Goal: Task Accomplishment & Management: Use online tool/utility

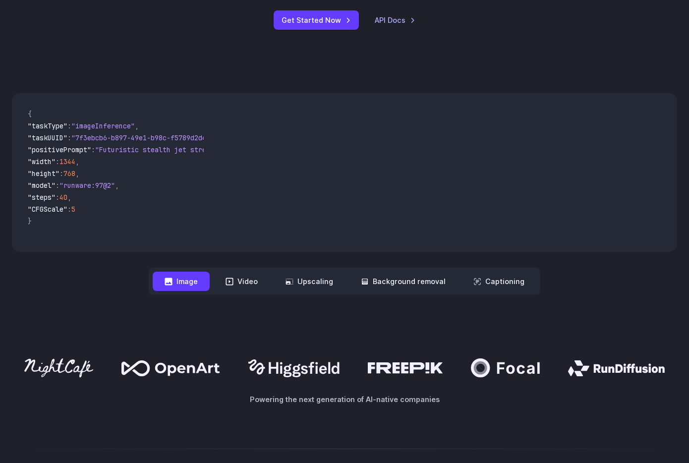
scroll to position [326, 0]
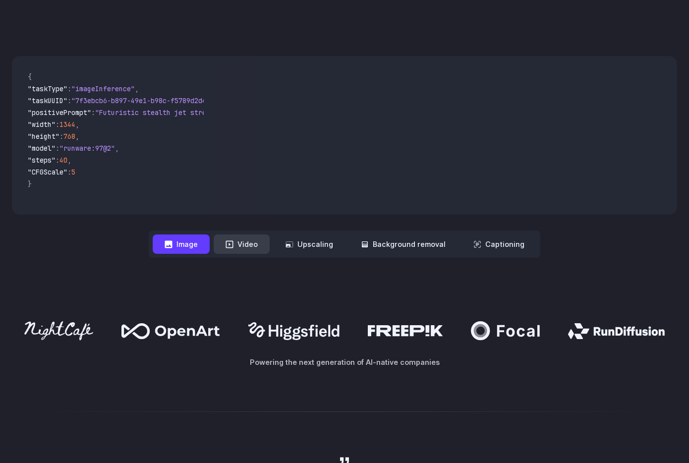
click at [252, 249] on button "Video" at bounding box center [242, 244] width 56 height 19
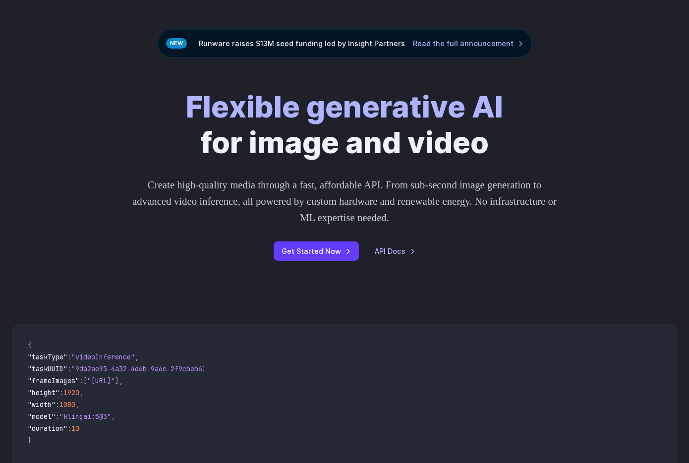
scroll to position [0, 0]
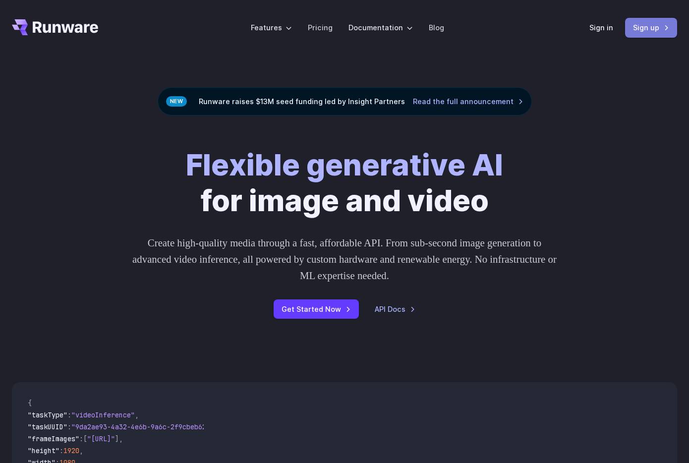
click at [635, 25] on link "Sign up" at bounding box center [651, 27] width 52 height 19
click at [637, 26] on link "Sign up" at bounding box center [651, 27] width 52 height 19
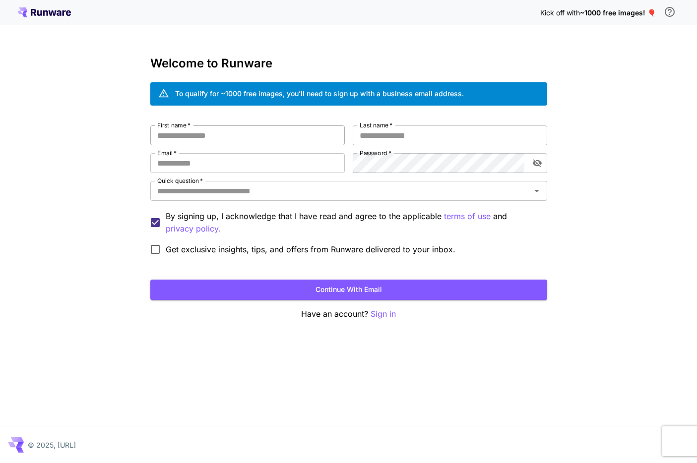
click at [259, 140] on input "First name   *" at bounding box center [247, 135] width 194 height 20
type input "*******"
type input "*********"
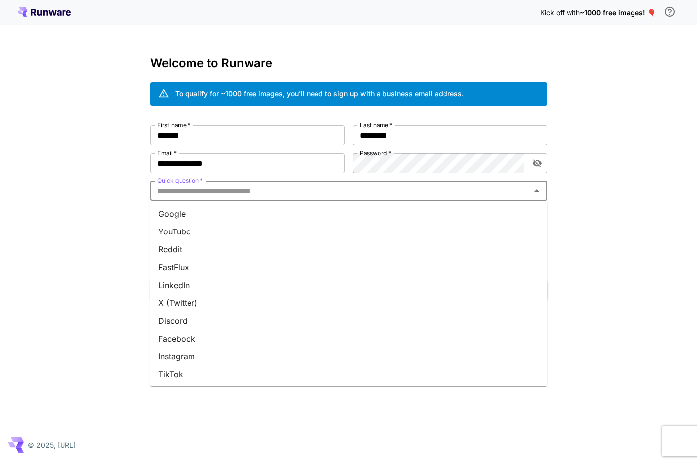
click at [389, 187] on input "Quick question   *" at bounding box center [340, 191] width 374 height 14
click at [279, 215] on li "Google" at bounding box center [348, 214] width 397 height 18
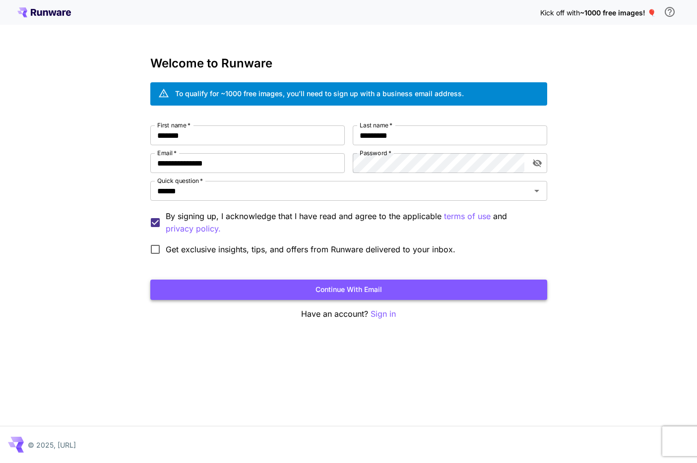
click at [275, 281] on button "Continue with email" at bounding box center [348, 290] width 397 height 20
click at [366, 242] on label "Get exclusive insights, tips, and offers from Runware delivered to your inbox." at bounding box center [300, 249] width 310 height 21
drag, startPoint x: 286, startPoint y: 167, endPoint x: 133, endPoint y: 153, distance: 153.8
click at [133, 153] on div "**********" at bounding box center [348, 231] width 697 height 463
type input "**********"
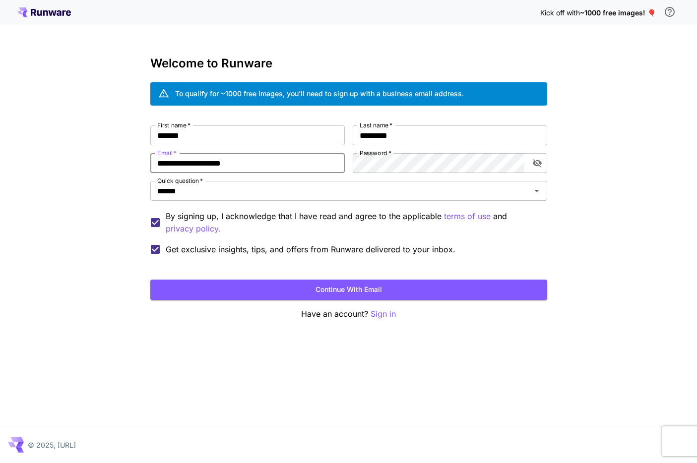
click at [293, 264] on form "**********" at bounding box center [348, 212] width 397 height 175
click at [289, 273] on form "**********" at bounding box center [348, 212] width 397 height 175
click at [285, 285] on button "Continue with email" at bounding box center [348, 290] width 397 height 20
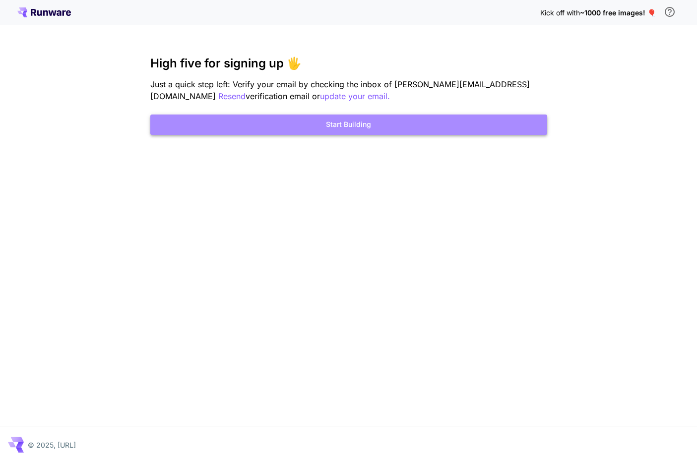
click at [340, 129] on button "Start Building" at bounding box center [348, 125] width 397 height 20
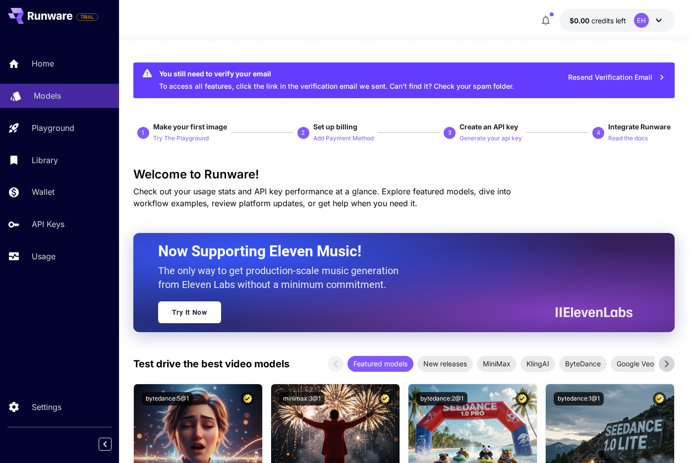
click at [58, 102] on link "Models" at bounding box center [59, 96] width 119 height 24
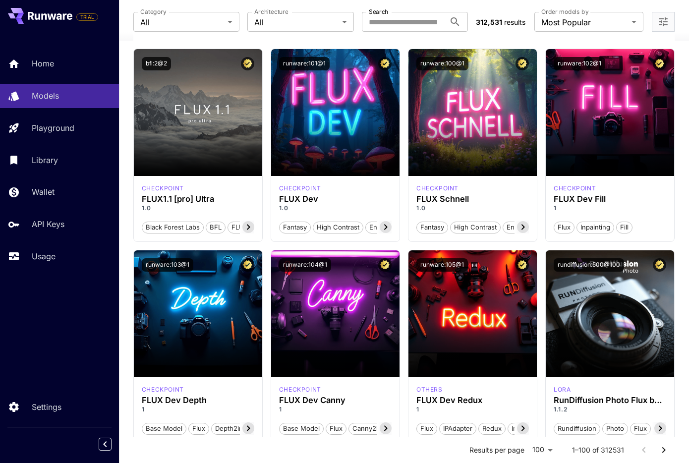
scroll to position [178, 0]
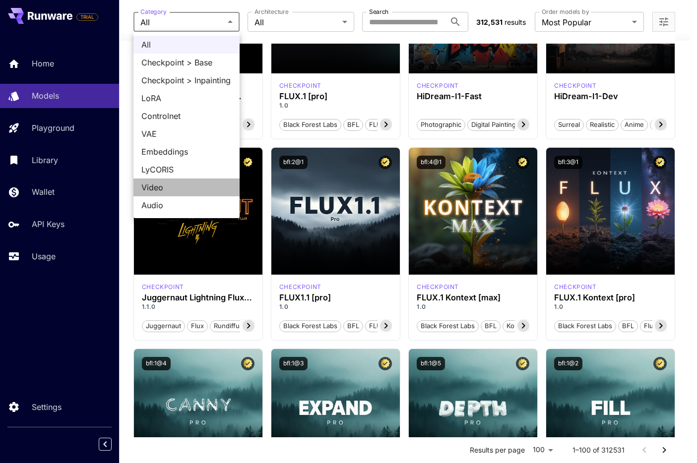
click at [173, 191] on span "Video" at bounding box center [186, 187] width 90 height 12
type input "*****"
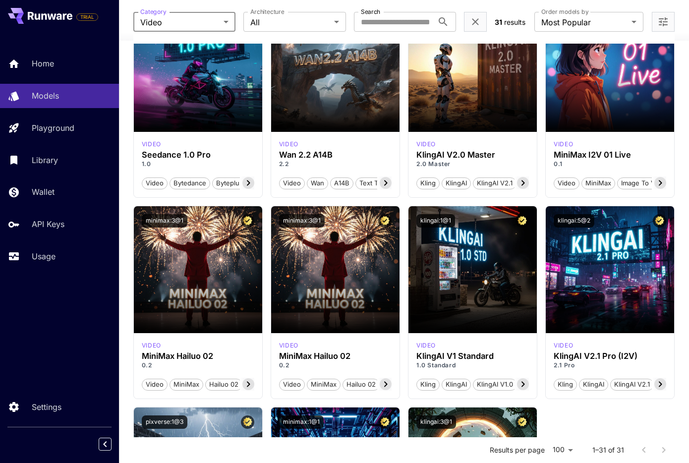
scroll to position [1128, 0]
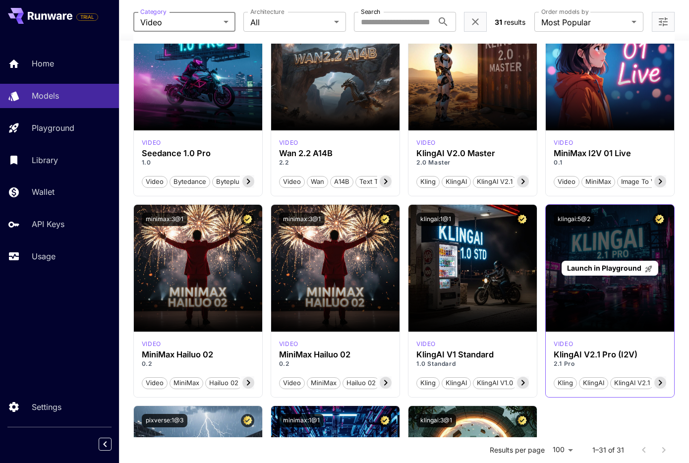
click at [579, 309] on div "Launch in Playground" at bounding box center [610, 268] width 128 height 127
click at [595, 270] on span "Launch in Playground" at bounding box center [604, 268] width 74 height 8
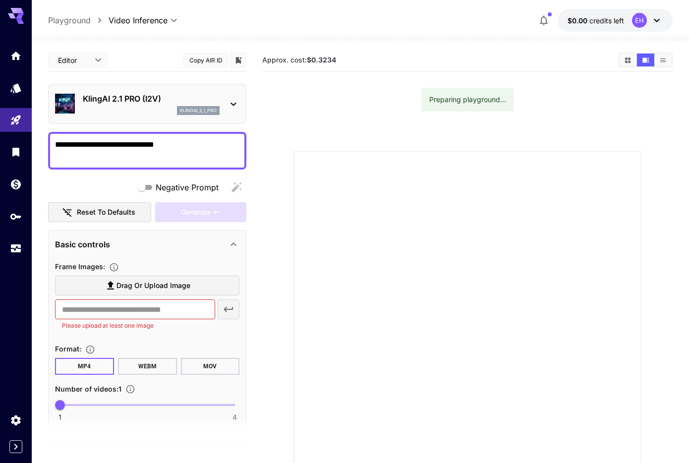
type textarea "**********"
click at [608, 26] on button "$0.00 credits left EH" at bounding box center [615, 20] width 115 height 23
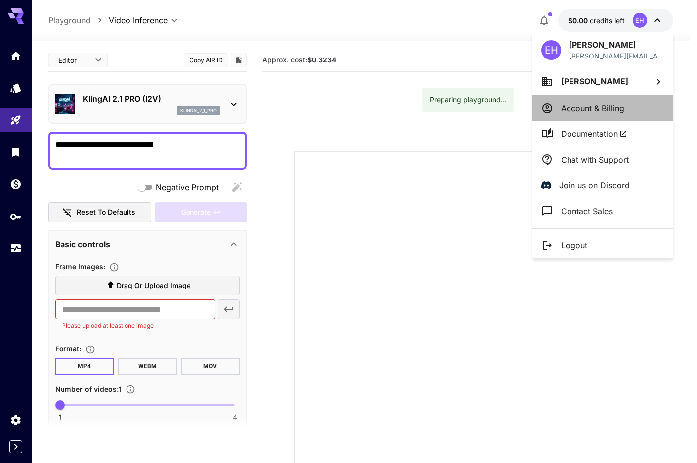
click at [583, 107] on p "Account & Billing" at bounding box center [592, 108] width 63 height 12
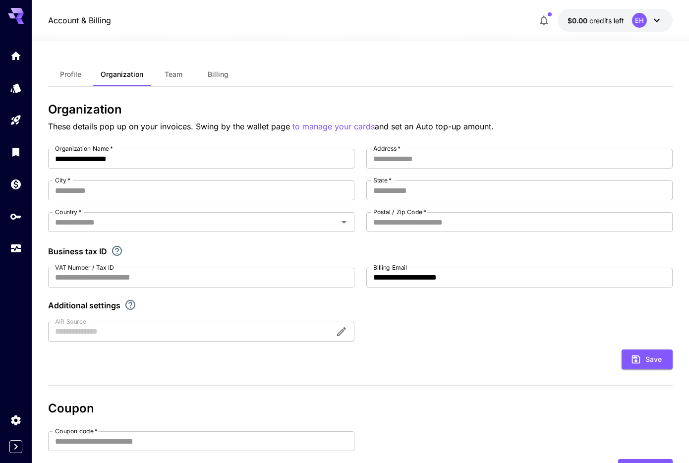
click at [225, 80] on button "Billing" at bounding box center [218, 74] width 45 height 24
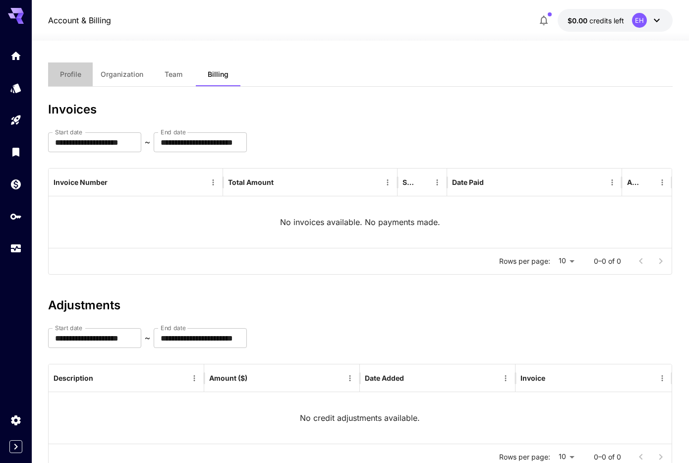
click at [70, 70] on span "Profile" at bounding box center [70, 74] width 21 height 9
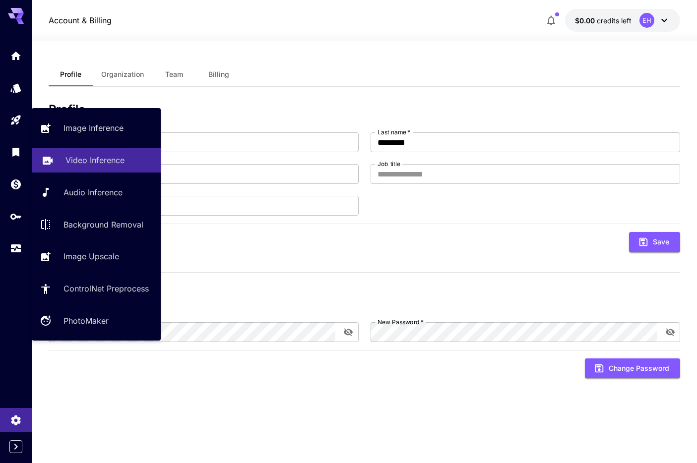
click at [84, 166] on link "Video Inference" at bounding box center [96, 160] width 129 height 24
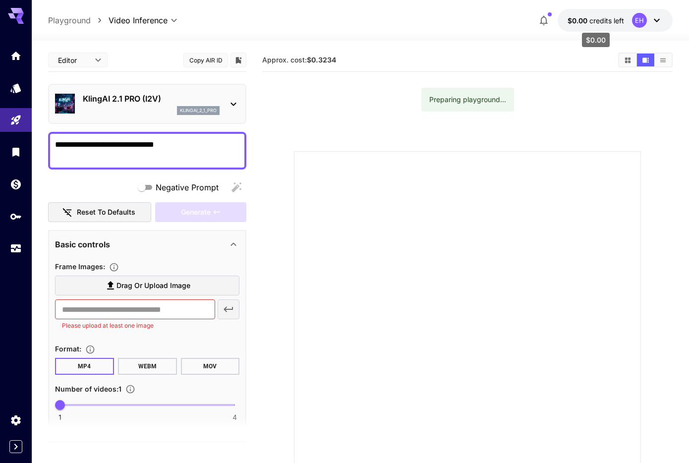
click at [588, 23] on span "$0.00" at bounding box center [579, 20] width 22 height 8
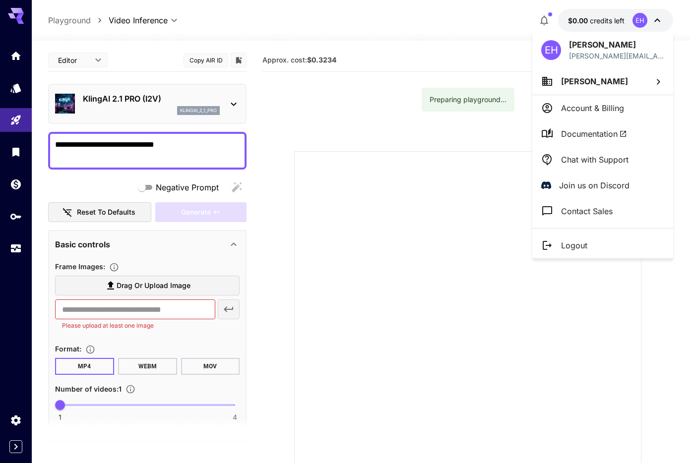
click at [579, 103] on p "Account & Billing" at bounding box center [592, 108] width 63 height 12
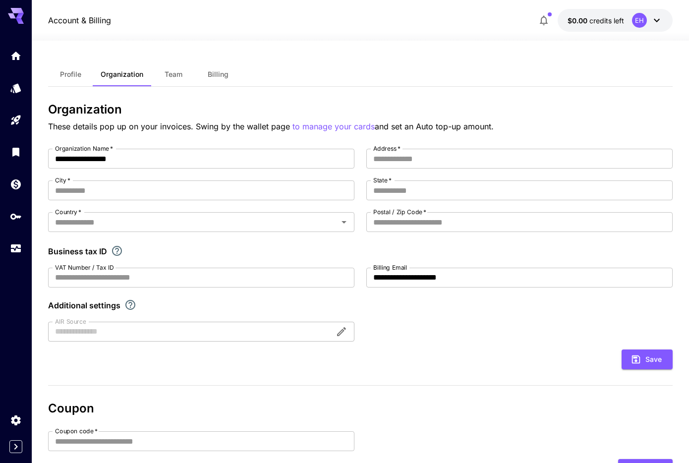
click at [215, 177] on div "**********" at bounding box center [360, 245] width 625 height 193
click at [225, 186] on input "City   *" at bounding box center [201, 190] width 306 height 20
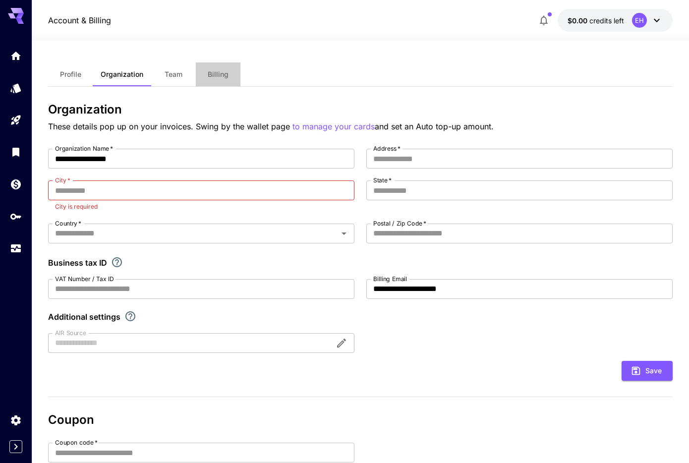
click at [199, 76] on button "Billing" at bounding box center [218, 74] width 45 height 24
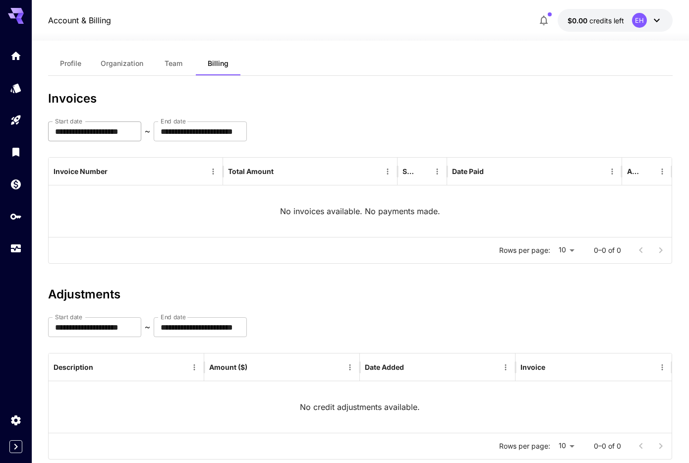
scroll to position [10, 0]
click at [173, 62] on span "Team" at bounding box center [174, 63] width 18 height 9
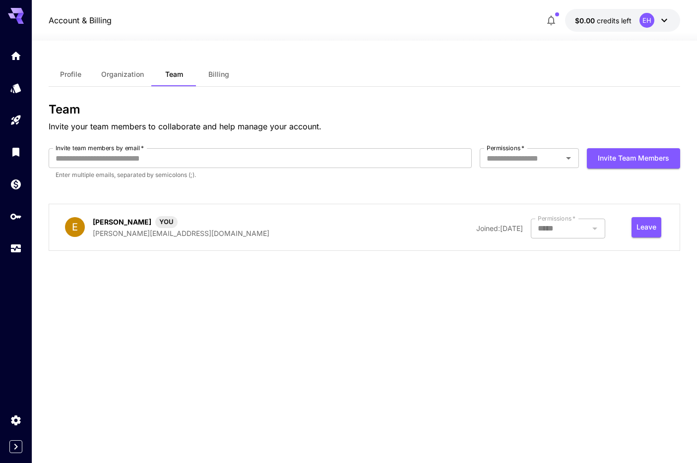
click at [143, 66] on button "Organization" at bounding box center [122, 74] width 59 height 24
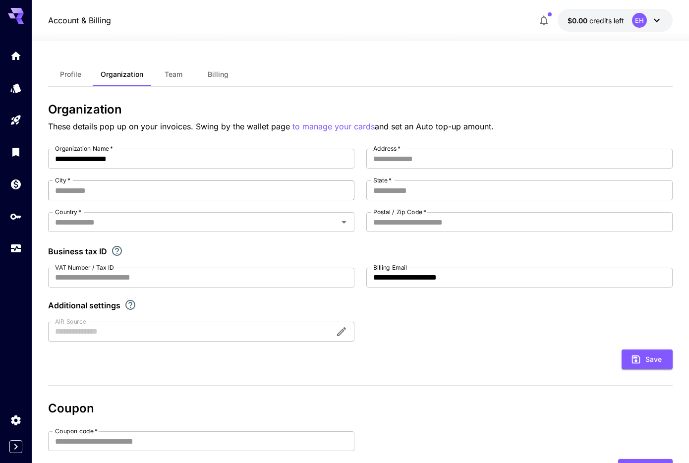
click at [156, 191] on input "City   *" at bounding box center [201, 190] width 306 height 20
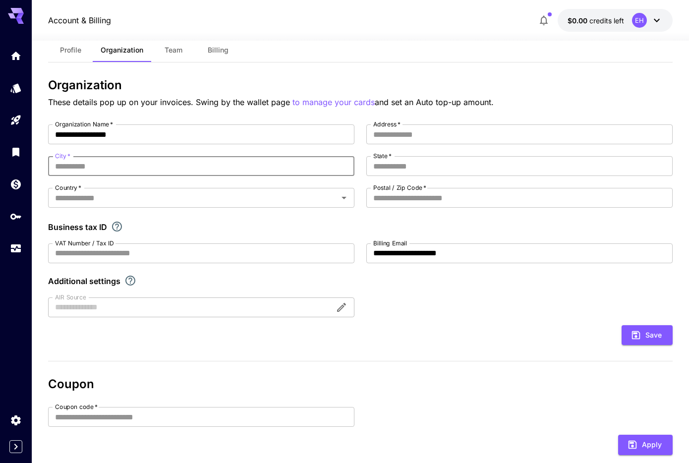
scroll to position [23, 0]
click at [67, 60] on button "Profile" at bounding box center [70, 51] width 45 height 24
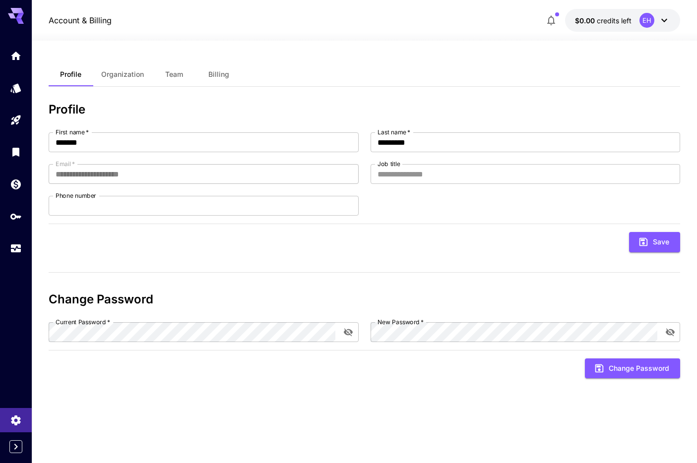
drag, startPoint x: 224, startPoint y: 59, endPoint x: 222, endPoint y: 73, distance: 15.1
click at [224, 59] on div "**********" at bounding box center [365, 252] width 632 height 422
click at [221, 75] on span "Billing" at bounding box center [218, 74] width 21 height 9
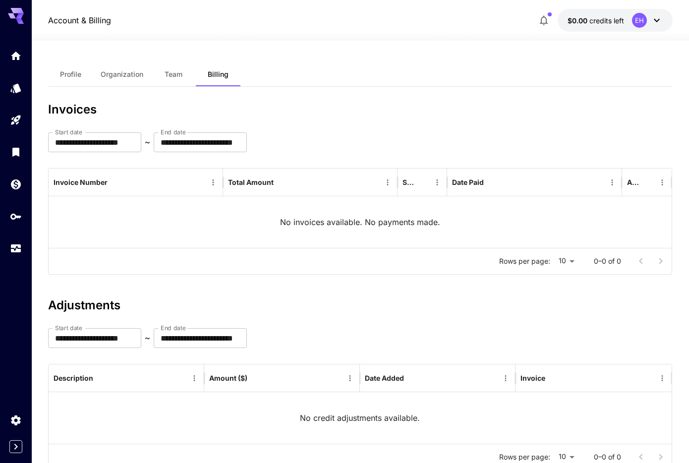
click at [62, 73] on span "Profile" at bounding box center [70, 74] width 21 height 9
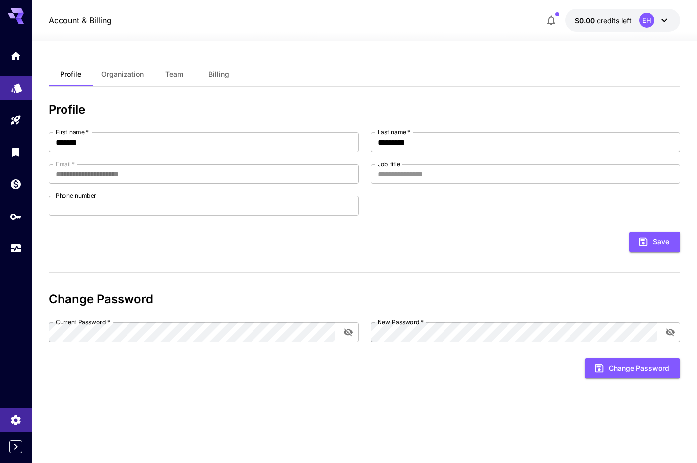
click at [21, 96] on link at bounding box center [16, 88] width 32 height 24
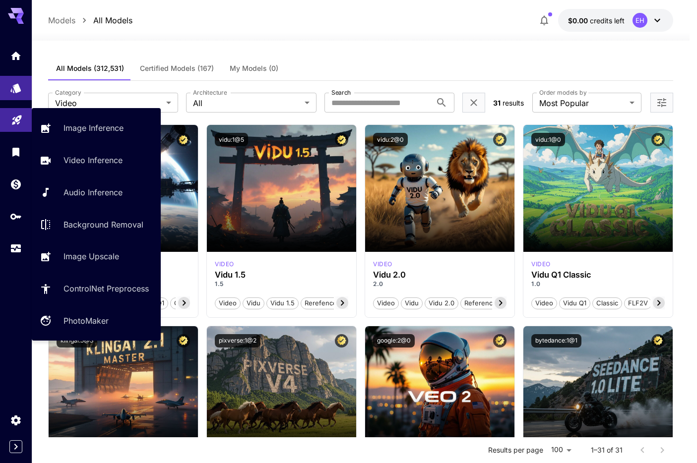
click at [18, 126] on link at bounding box center [16, 120] width 32 height 24
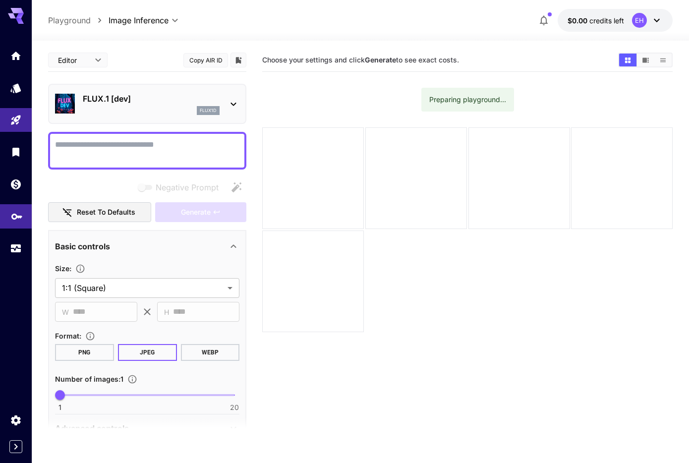
click at [18, 211] on icon "API Keys" at bounding box center [17, 214] width 12 height 12
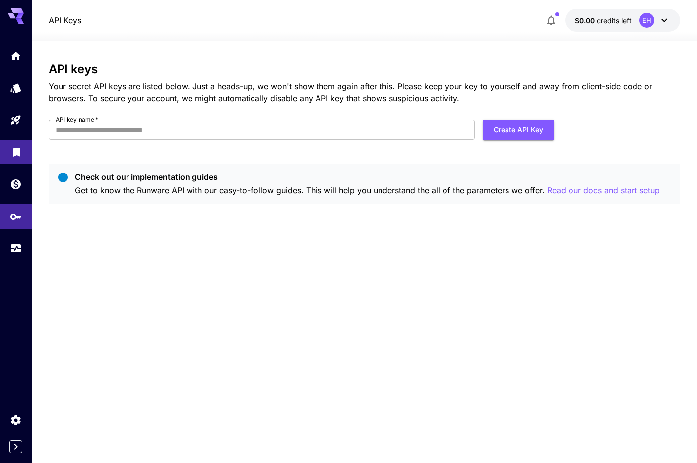
click at [22, 152] on icon "Library" at bounding box center [17, 152] width 12 height 12
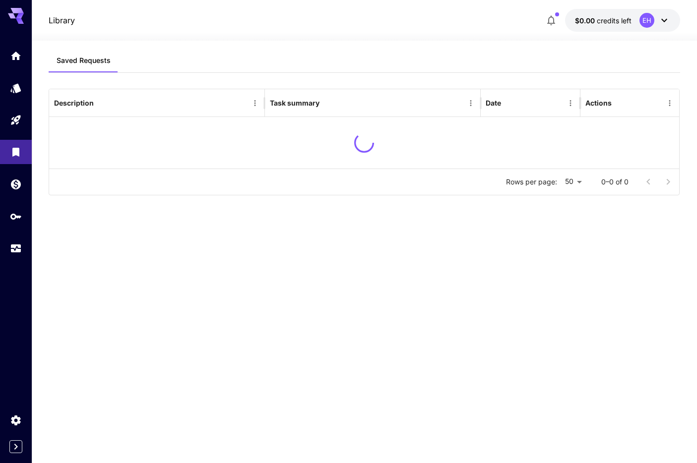
click at [18, 133] on div at bounding box center [16, 152] width 32 height 217
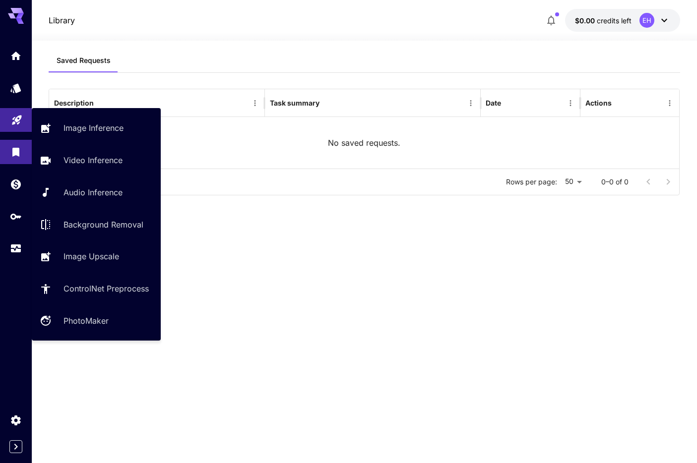
click at [18, 129] on link at bounding box center [16, 120] width 32 height 24
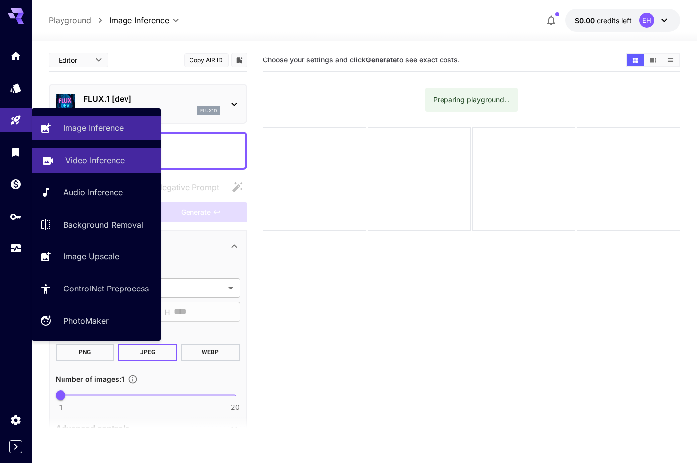
click at [92, 157] on p "Video Inference" at bounding box center [94, 160] width 59 height 12
type input "**********"
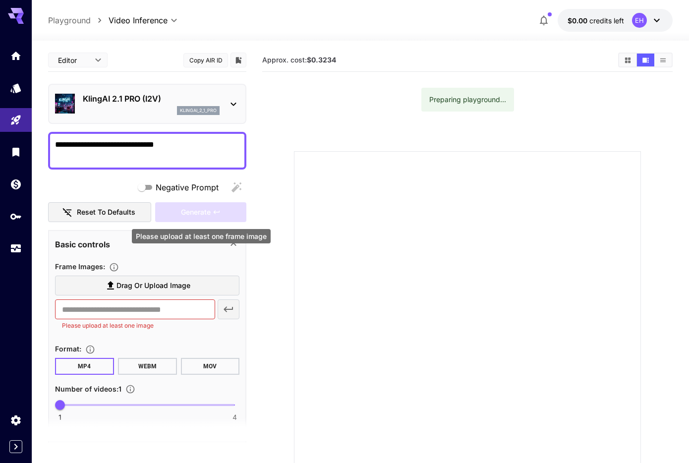
click at [197, 209] on div "Generate" at bounding box center [200, 212] width 91 height 20
click at [187, 291] on span "Drag or upload image" at bounding box center [154, 286] width 74 height 12
click at [0, 0] on input "Drag or upload image" at bounding box center [0, 0] width 0 height 0
click at [119, 281] on span "Drag or upload image" at bounding box center [154, 286] width 74 height 12
click at [0, 0] on input "Drag or upload image" at bounding box center [0, 0] width 0 height 0
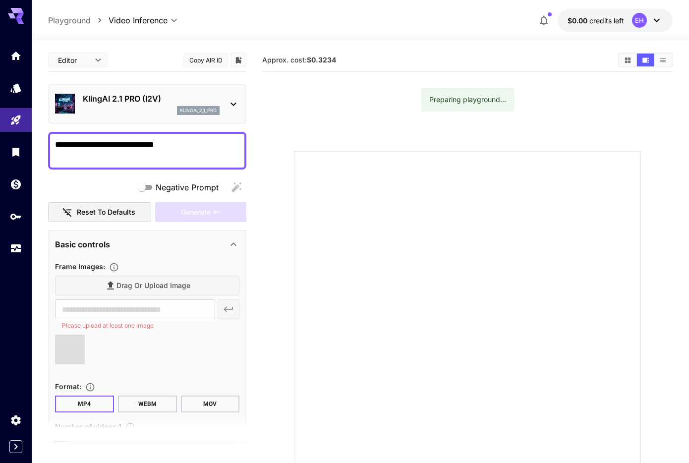
type input "**********"
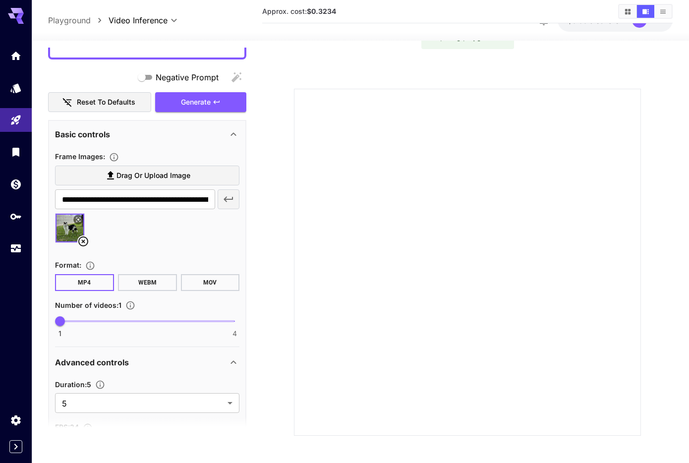
scroll to position [108, 0]
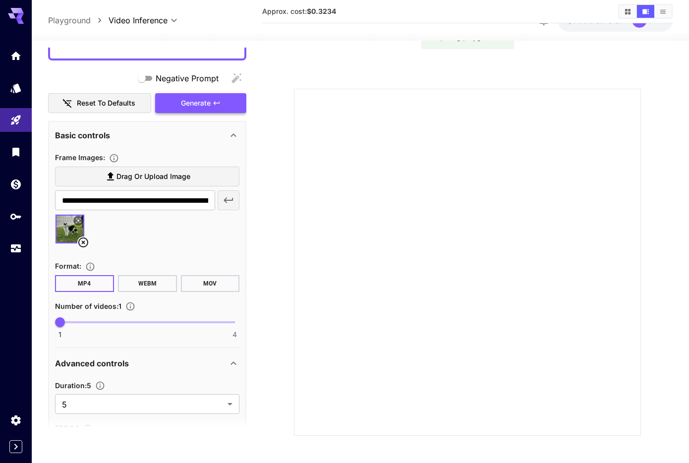
click at [201, 108] on span "Generate" at bounding box center [196, 103] width 30 height 12
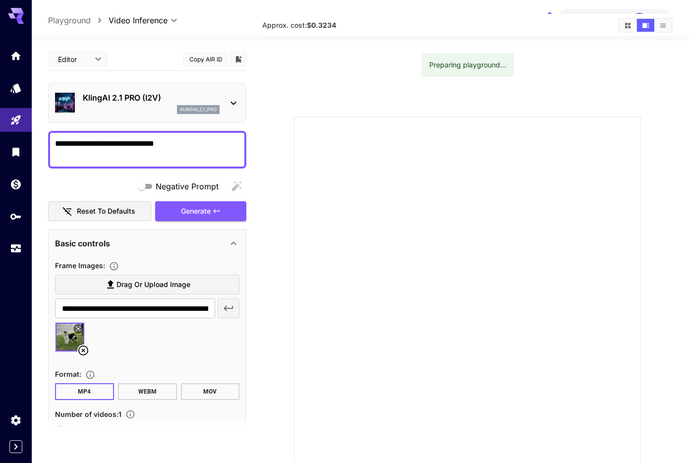
scroll to position [18, 0]
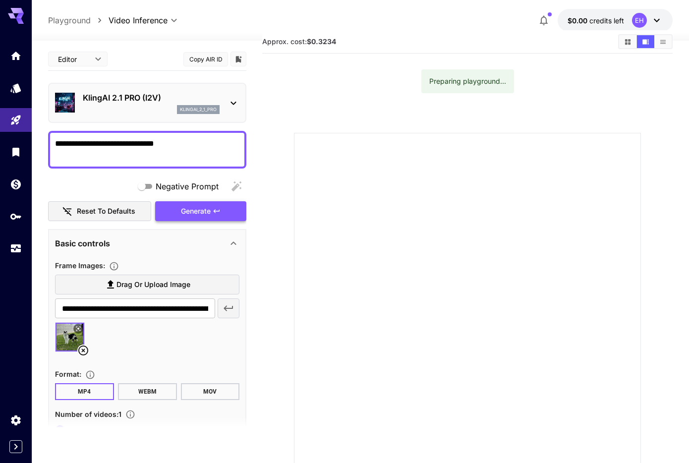
click at [175, 211] on button "Generate" at bounding box center [200, 211] width 91 height 20
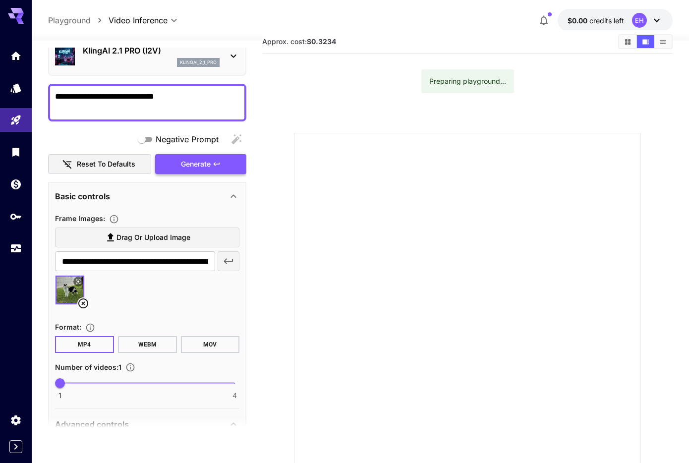
scroll to position [0, 0]
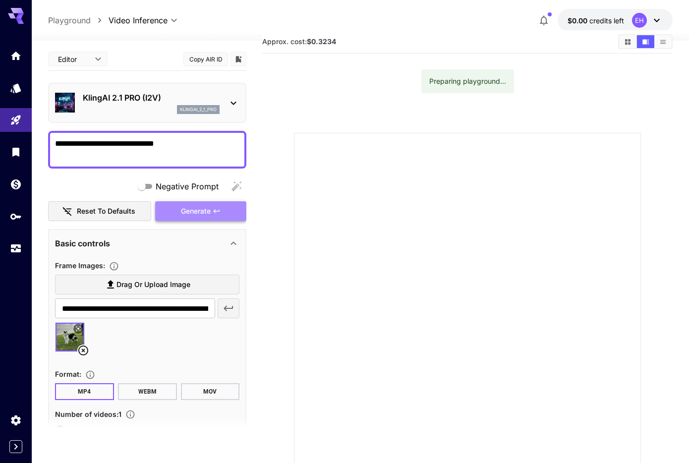
click at [199, 211] on span "Generate" at bounding box center [196, 211] width 30 height 12
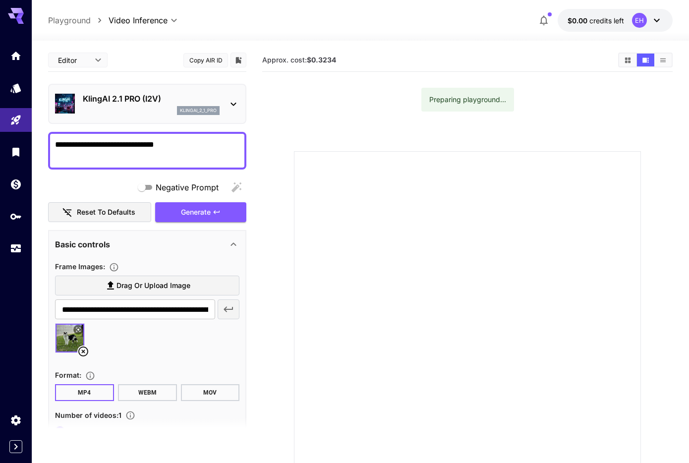
type textarea "**********"
click at [336, 273] on div at bounding box center [467, 324] width 347 height 347
click at [222, 216] on button "Generate" at bounding box center [200, 212] width 91 height 20
click at [181, 220] on button "Generate" at bounding box center [200, 212] width 91 height 20
click at [650, 19] on div "EH" at bounding box center [647, 20] width 31 height 15
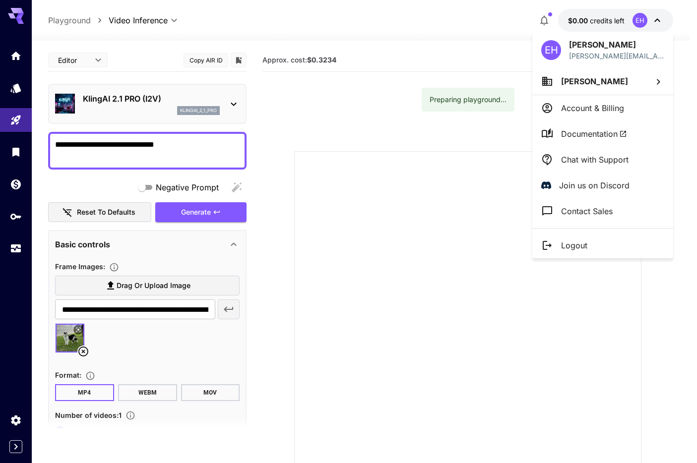
click at [515, 24] on div at bounding box center [348, 231] width 697 height 463
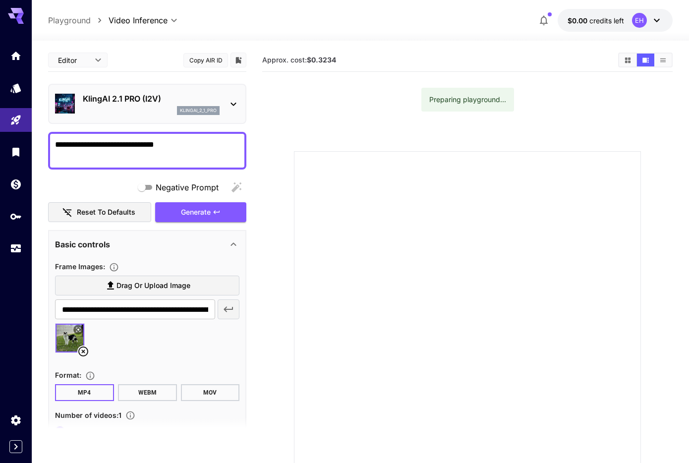
click at [55, 20] on p "Playground" at bounding box center [69, 20] width 43 height 12
type input "**********"
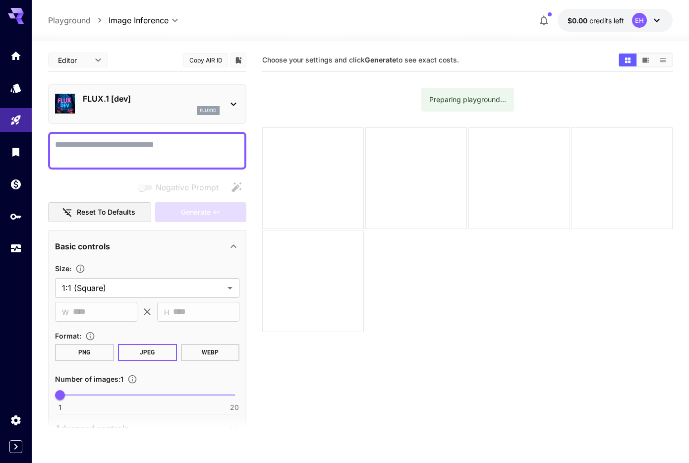
click at [19, 26] on div at bounding box center [16, 144] width 32 height 241
drag, startPoint x: 19, startPoint y: 21, endPoint x: 19, endPoint y: 27, distance: 5.9
click at [20, 21] on icon at bounding box center [20, 20] width 8 height 5
click at [22, 54] on icon "Home" at bounding box center [17, 54] width 12 height 12
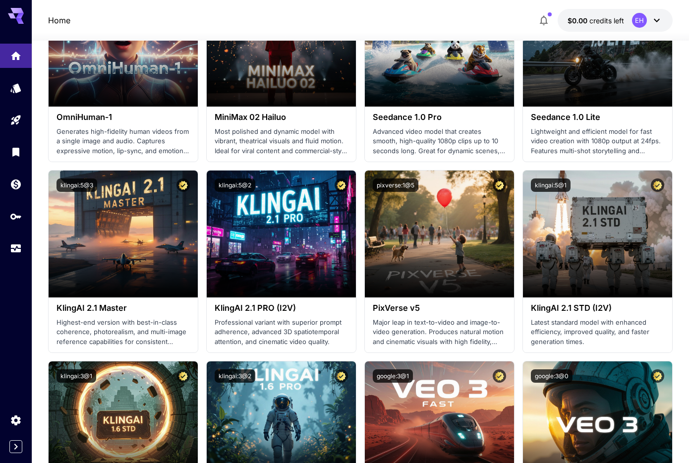
scroll to position [488, 0]
